Goal: Task Accomplishment & Management: Manage account settings

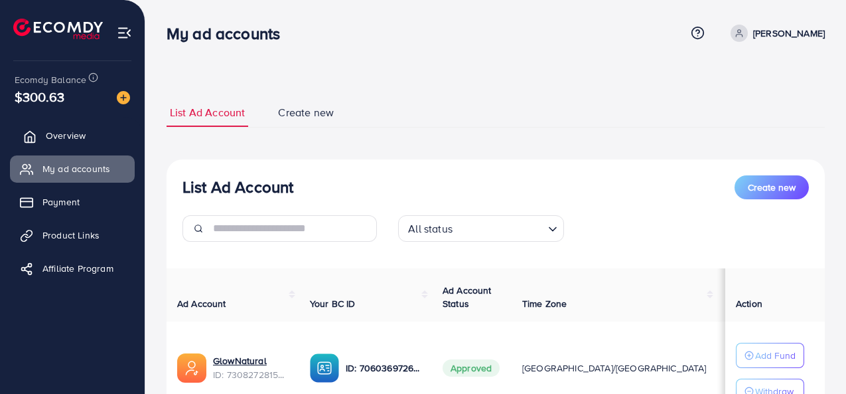
click at [78, 127] on link "Overview" at bounding box center [72, 135] width 125 height 27
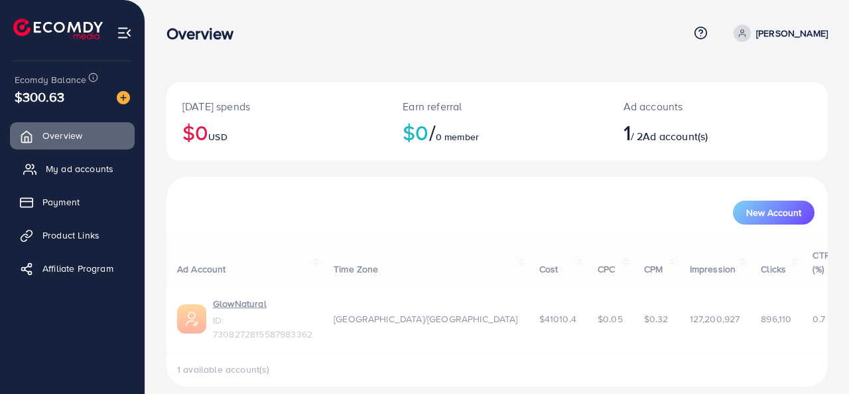
click at [71, 176] on link "My ad accounts" at bounding box center [72, 168] width 125 height 27
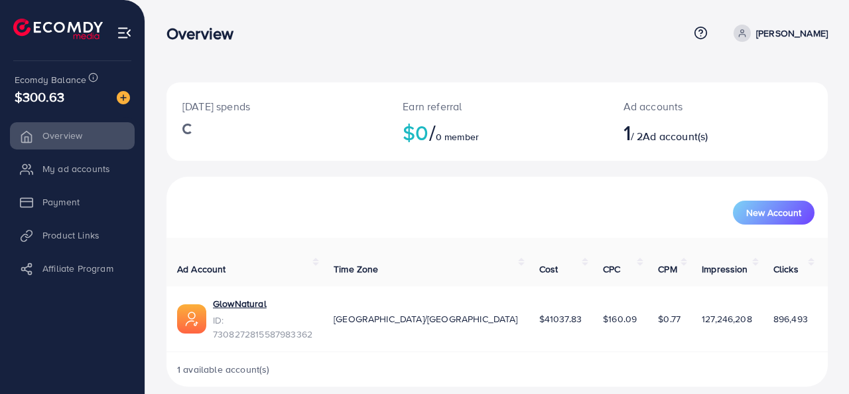
click at [46, 96] on span "$300.63" at bounding box center [40, 96] width 50 height 19
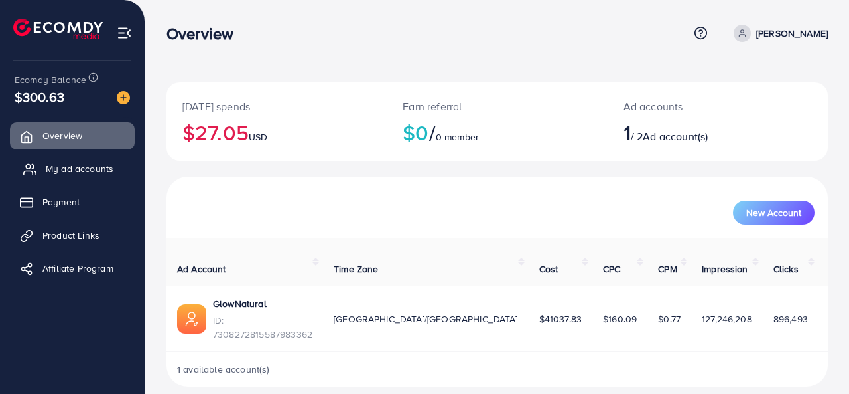
click at [70, 171] on span "My ad accounts" at bounding box center [80, 168] width 68 height 13
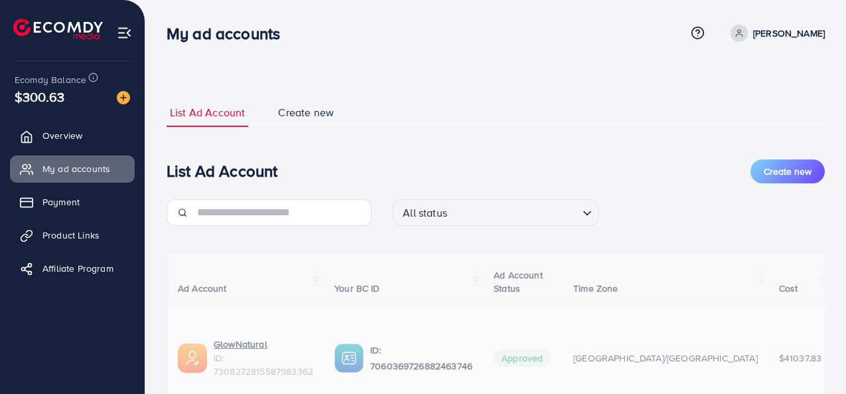
click at [611, 167] on div "List Ad Account Create new All status Loading... Ad Account Your BC ID Ad Accou…" at bounding box center [496, 305] width 658 height 293
